Goal: Information Seeking & Learning: Find specific fact

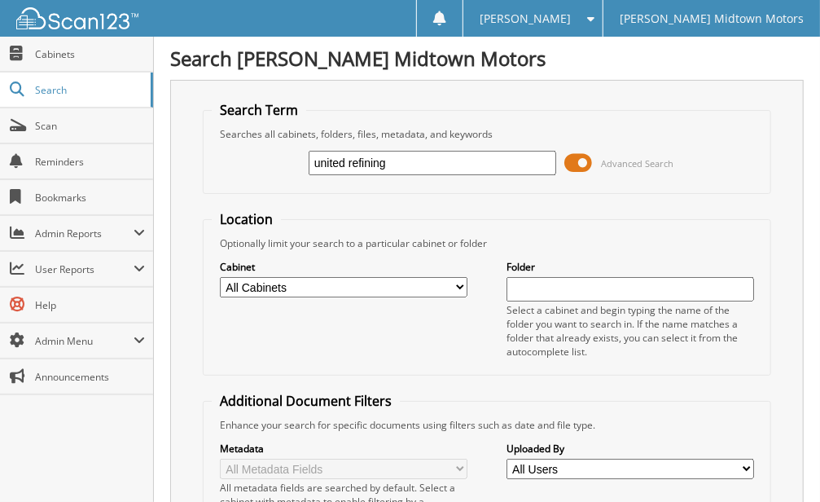
type input "united refining"
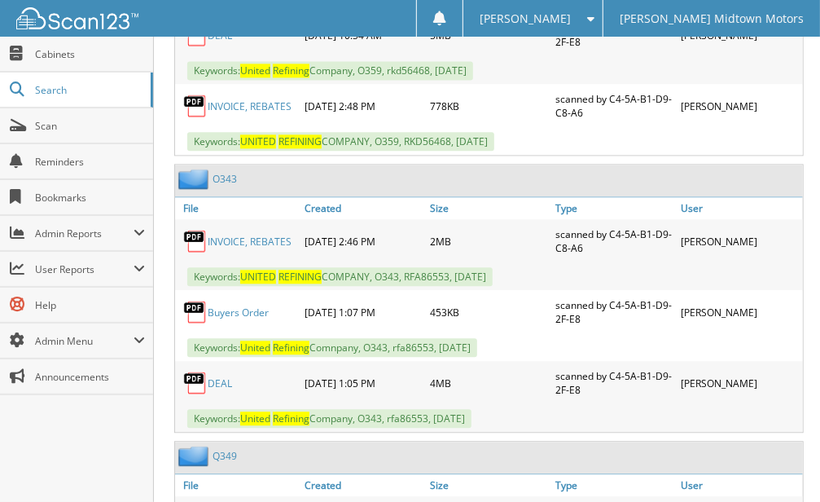
scroll to position [1411, 0]
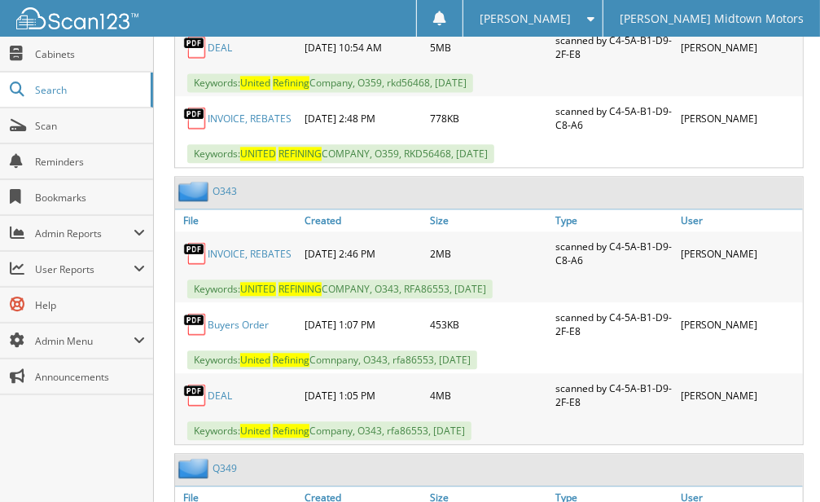
click at [213, 388] on link "DEAL" at bounding box center [220, 395] width 24 height 14
click at [65, 54] on span "Cabinets" at bounding box center [90, 54] width 110 height 14
